Goal: Information Seeking & Learning: Learn about a topic

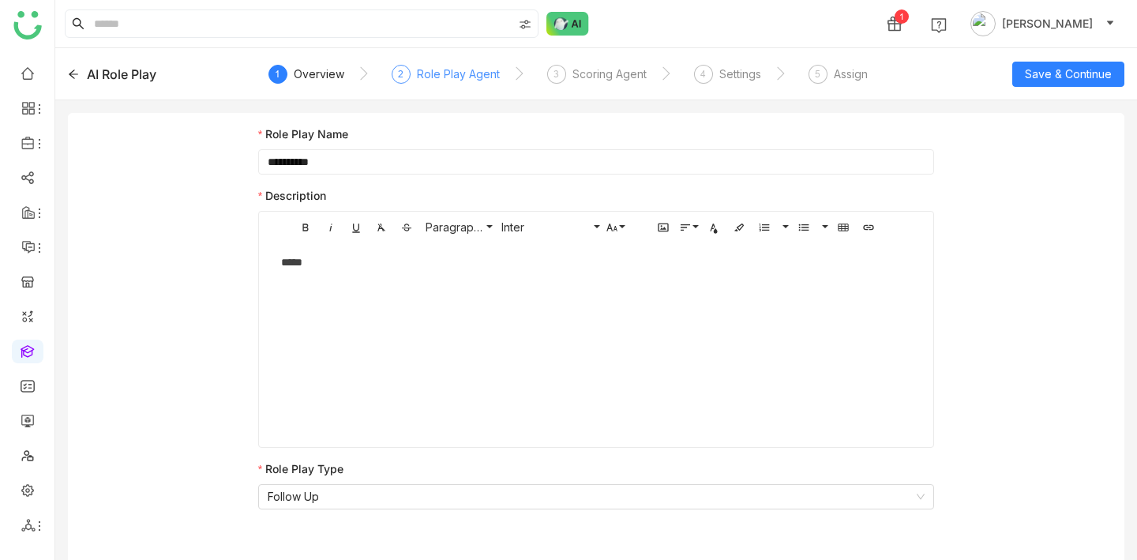
click at [431, 77] on div "Role Play Agent" at bounding box center [458, 74] width 83 height 19
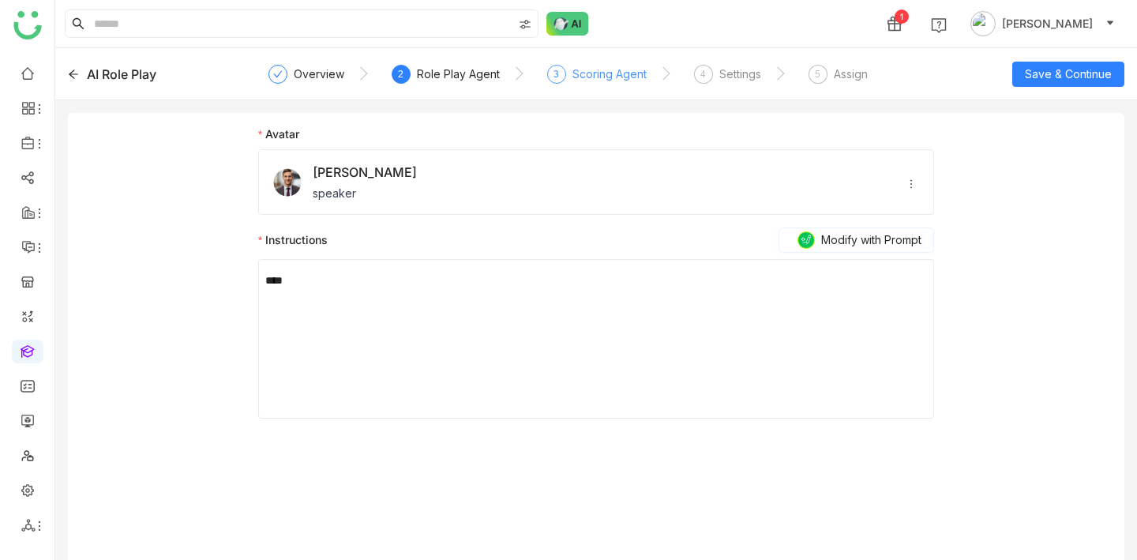
click at [558, 81] on div "3" at bounding box center [556, 74] width 19 height 19
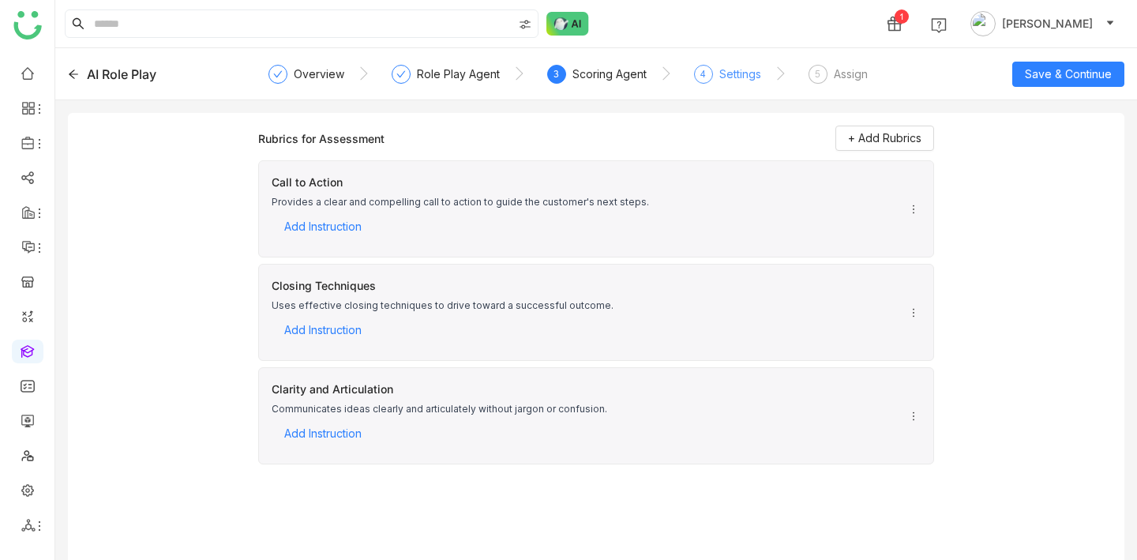
click at [721, 77] on div "Settings" at bounding box center [740, 74] width 42 height 19
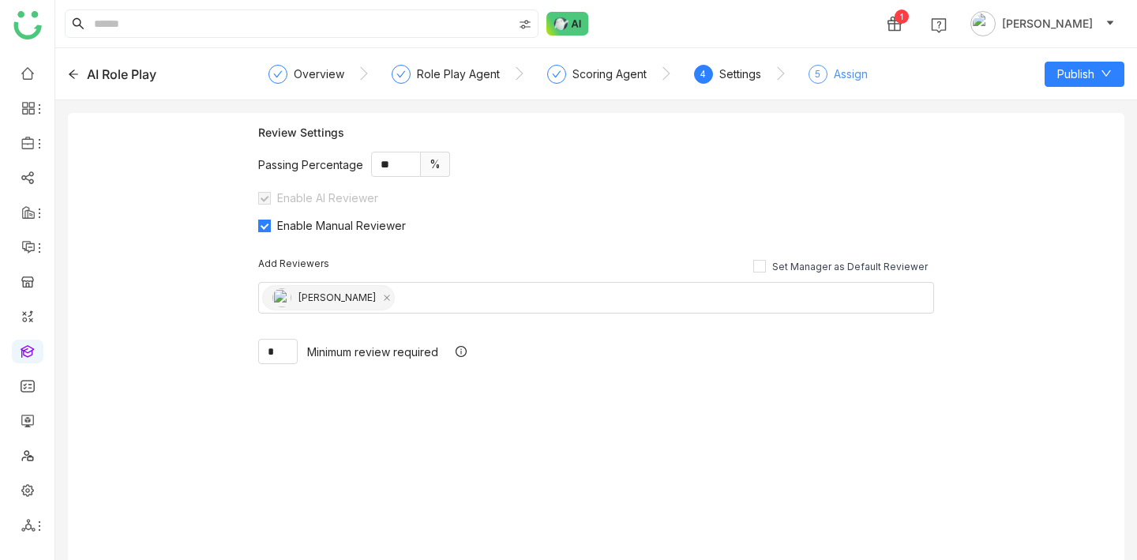
click at [840, 73] on div "Assign" at bounding box center [851, 74] width 34 height 19
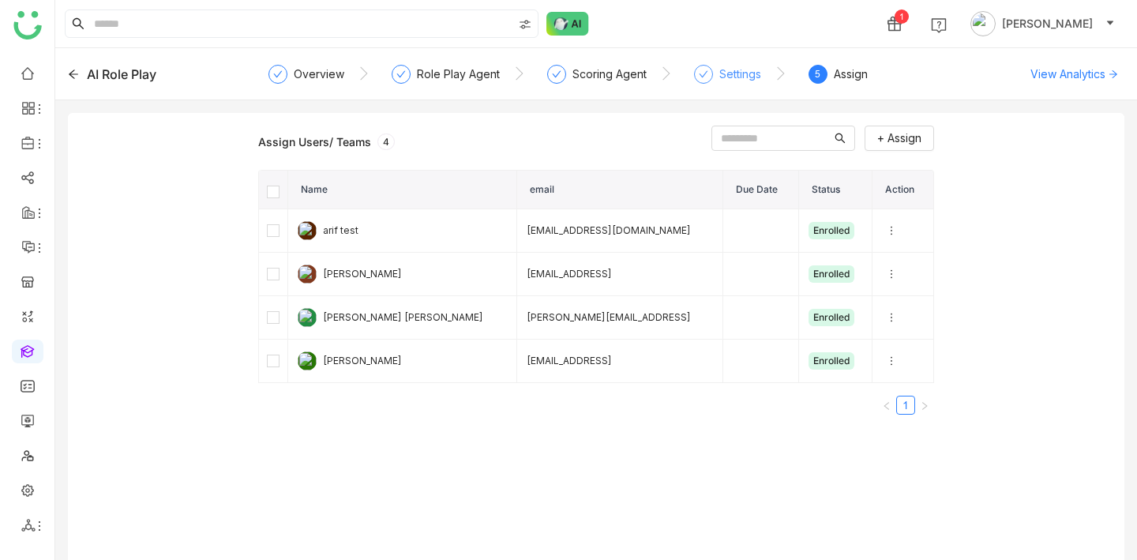
click at [714, 69] on div "Settings" at bounding box center [727, 79] width 67 height 28
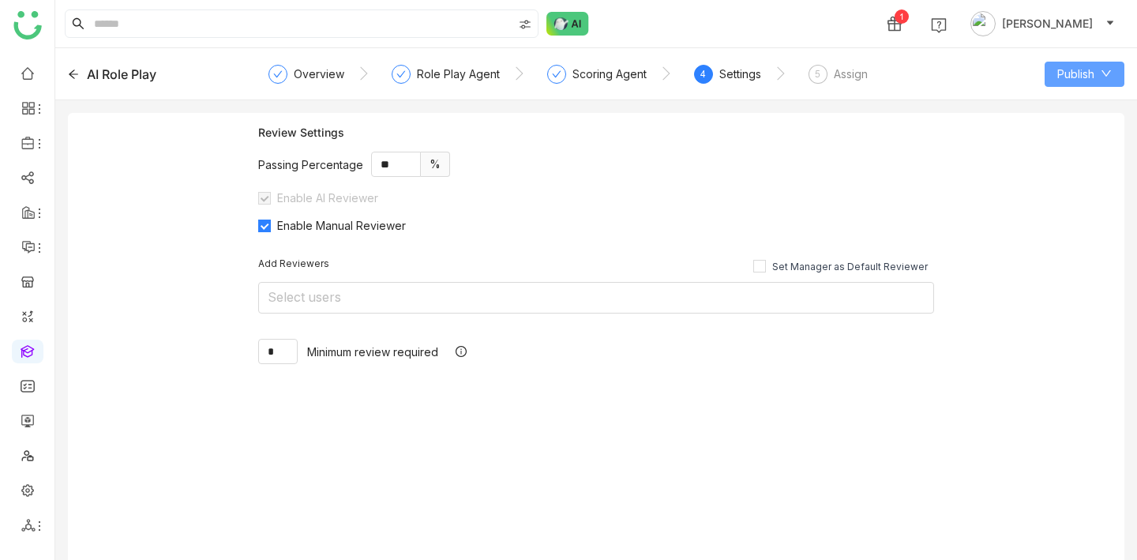
click at [1114, 75] on button "Publish" at bounding box center [1084, 74] width 80 height 25
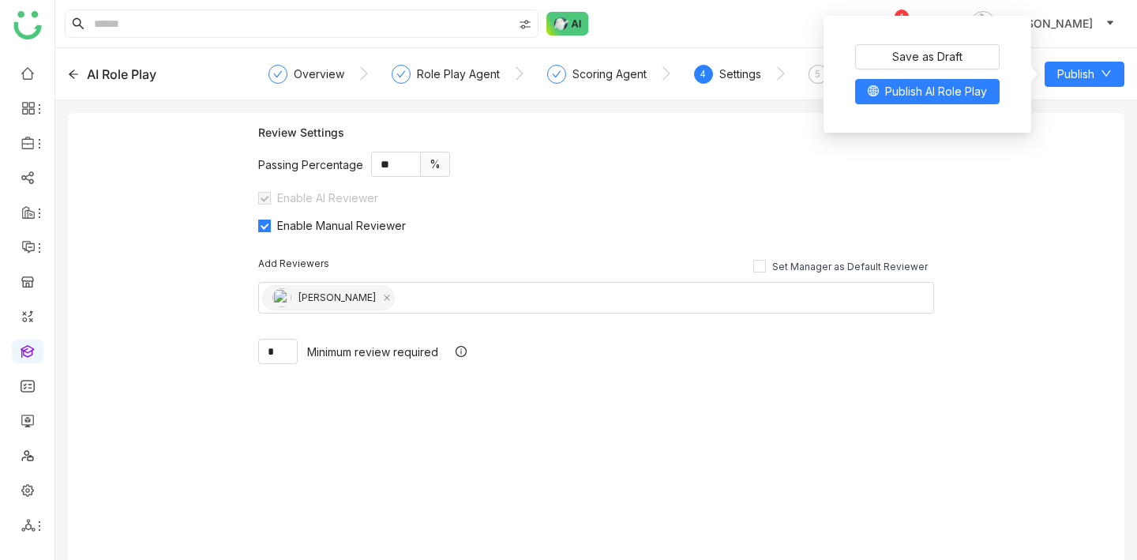
click at [1063, 165] on div "Review Settings Passing Percentage ** % Enable AI Reviewer Enable Manual Review…" at bounding box center [596, 342] width 1056 height 459
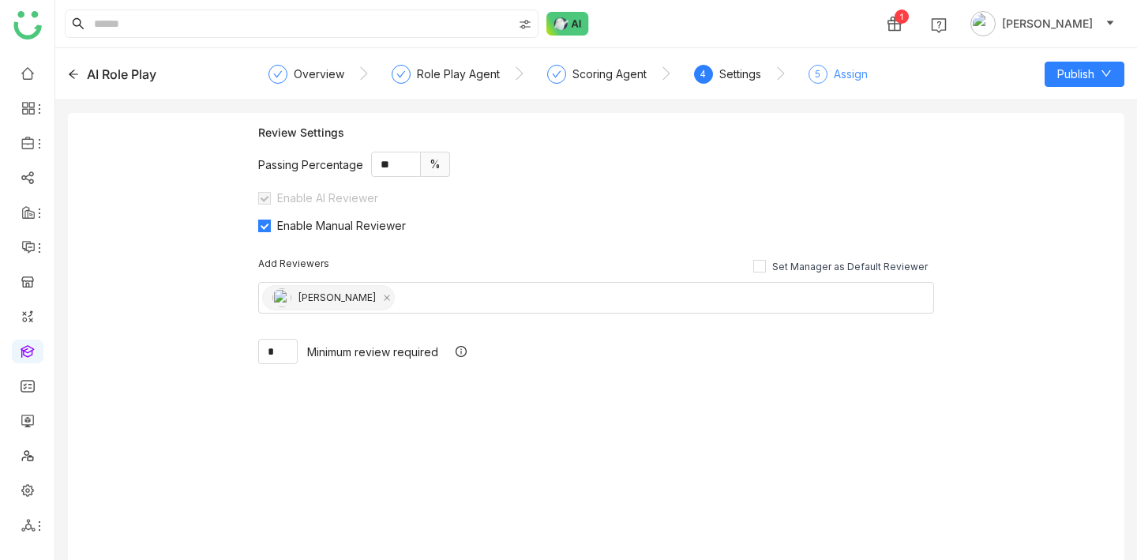
click at [856, 69] on div "Assign" at bounding box center [851, 74] width 34 height 19
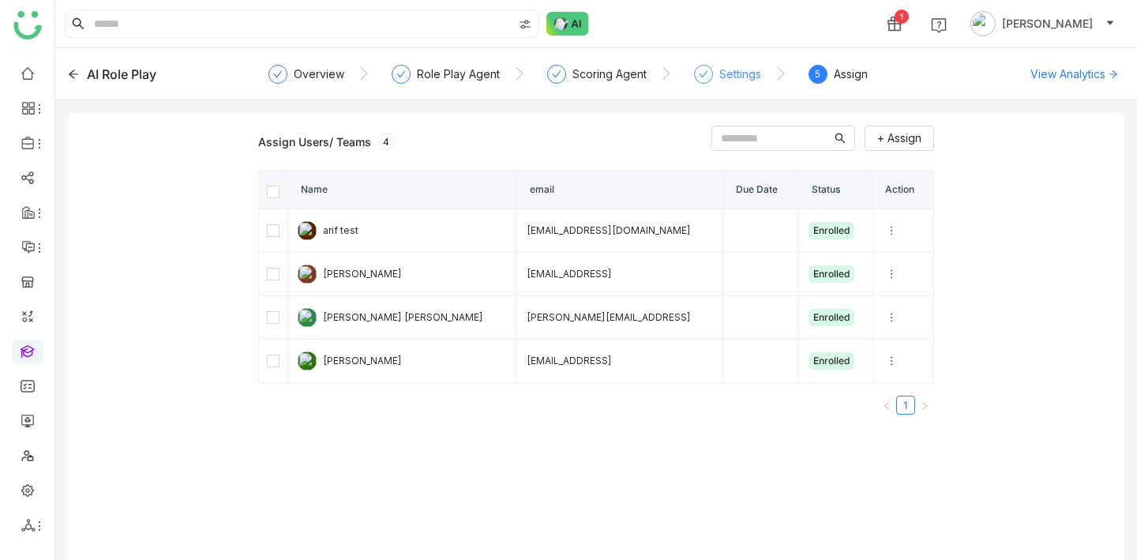
click at [730, 73] on div "Settings" at bounding box center [740, 74] width 42 height 19
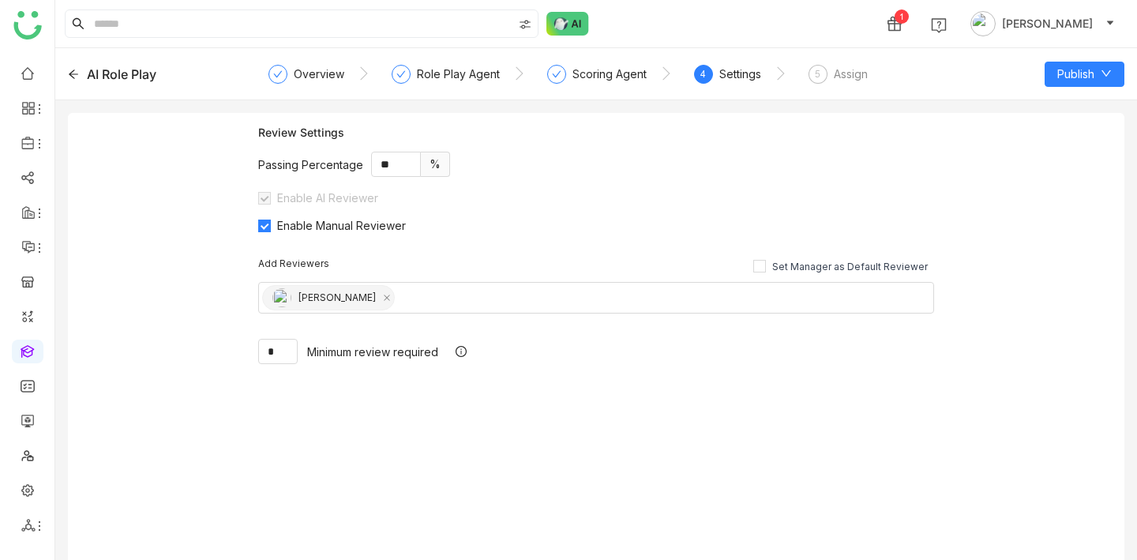
click at [35, 346] on link at bounding box center [28, 349] width 14 height 13
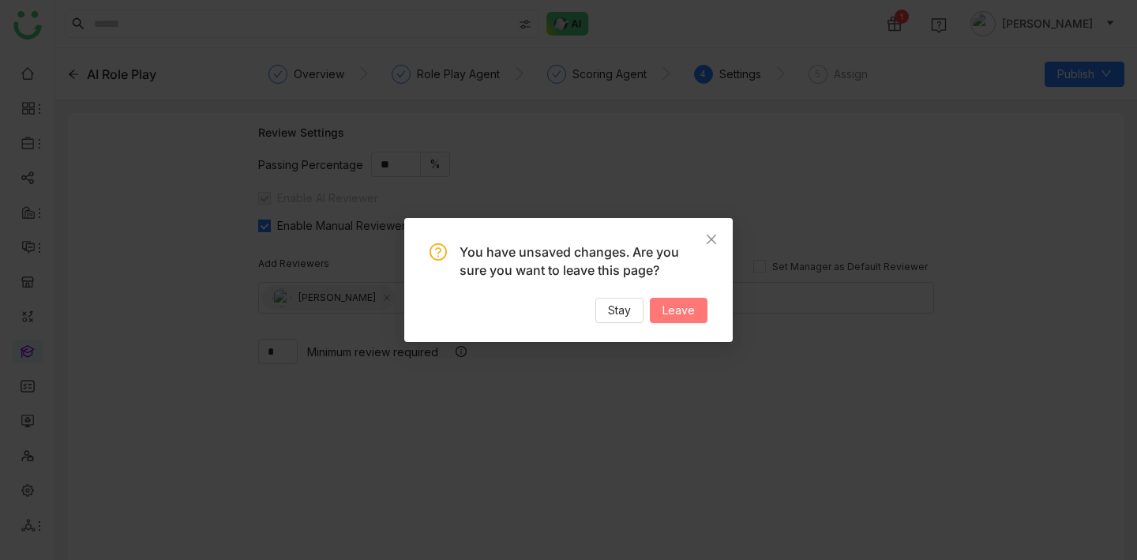
click at [681, 306] on span "Leave" at bounding box center [678, 310] width 32 height 17
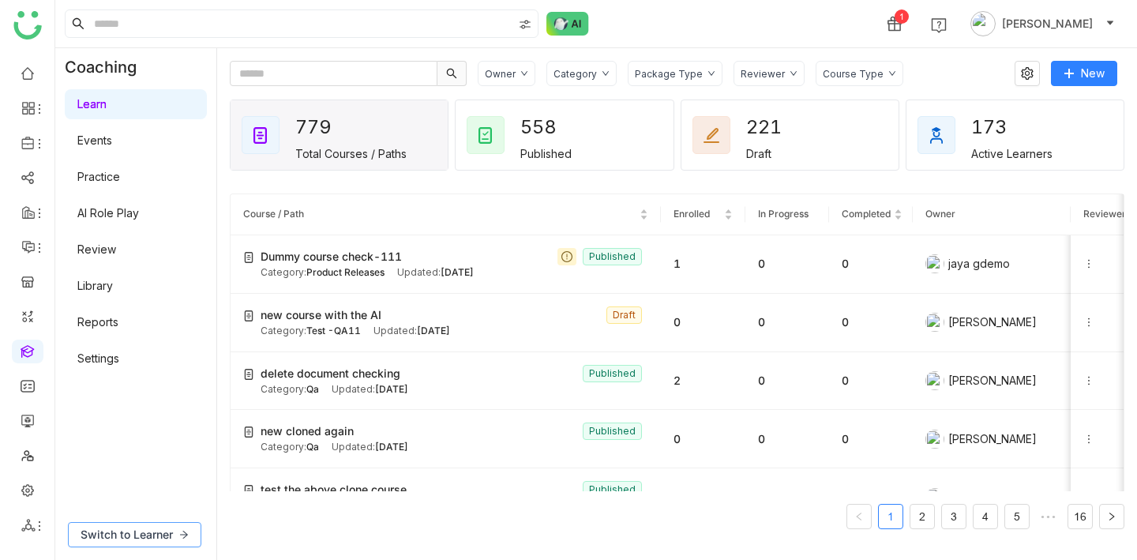
click at [161, 542] on span "Switch to Learner" at bounding box center [127, 534] width 92 height 17
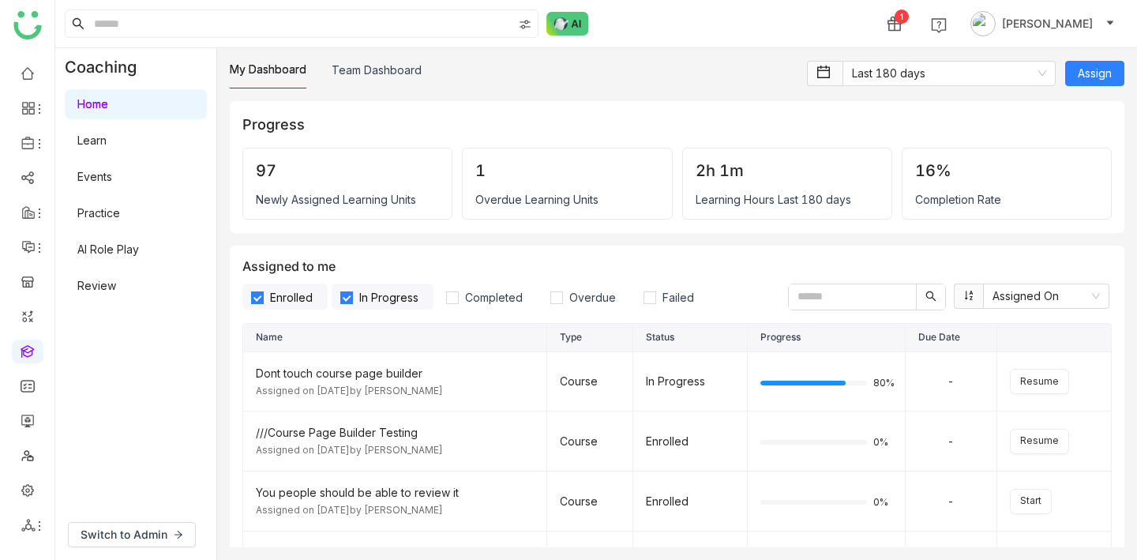
click at [107, 133] on link "Learn" at bounding box center [91, 139] width 29 height 13
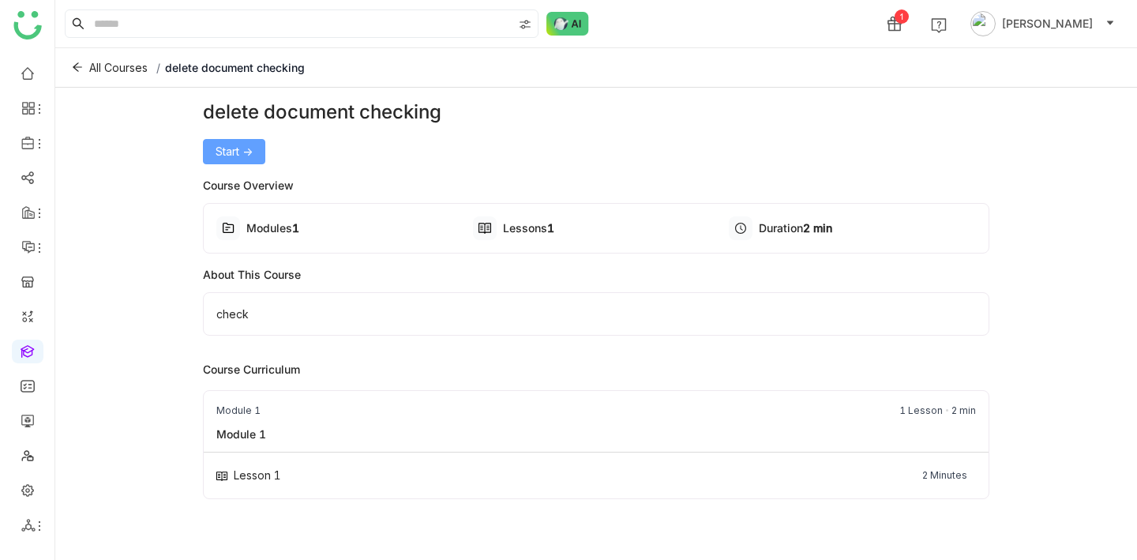
click at [230, 153] on span "Start ->" at bounding box center [234, 151] width 37 height 17
